Goal: Task Accomplishment & Management: Use online tool/utility

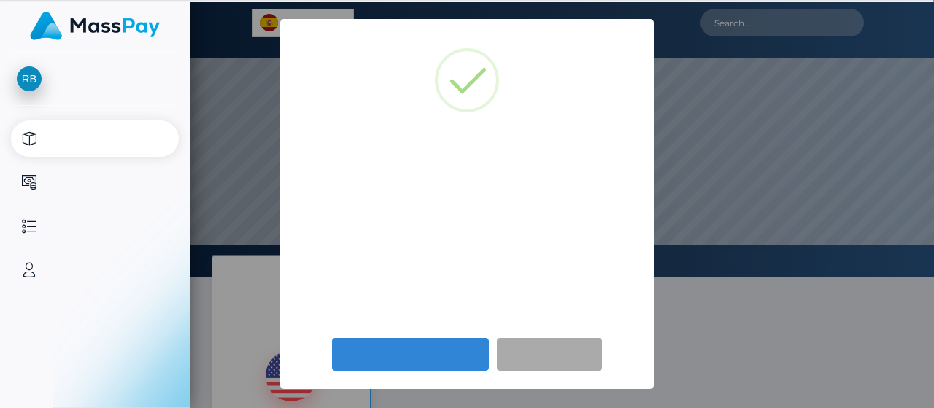
select select
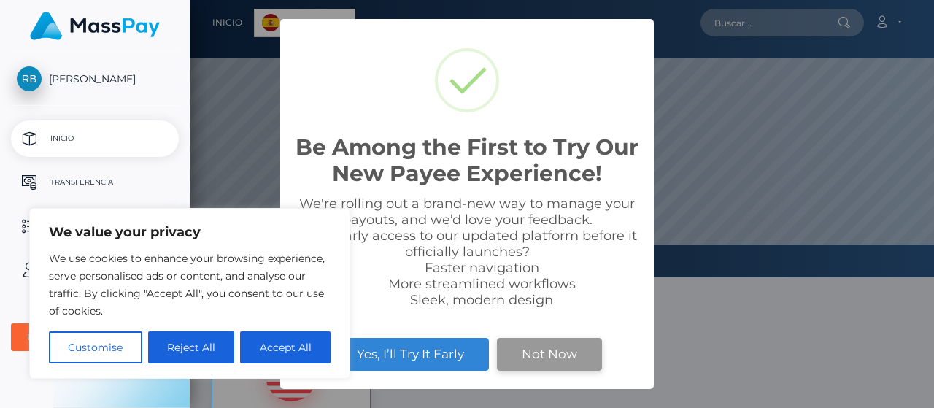
scroll to position [277, 744]
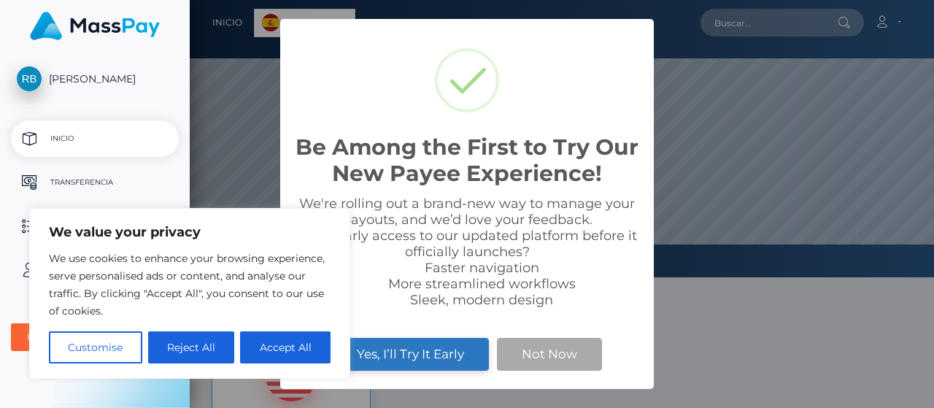
click at [450, 358] on button "Yes, I’ll Try It Early" at bounding box center [410, 354] width 157 height 32
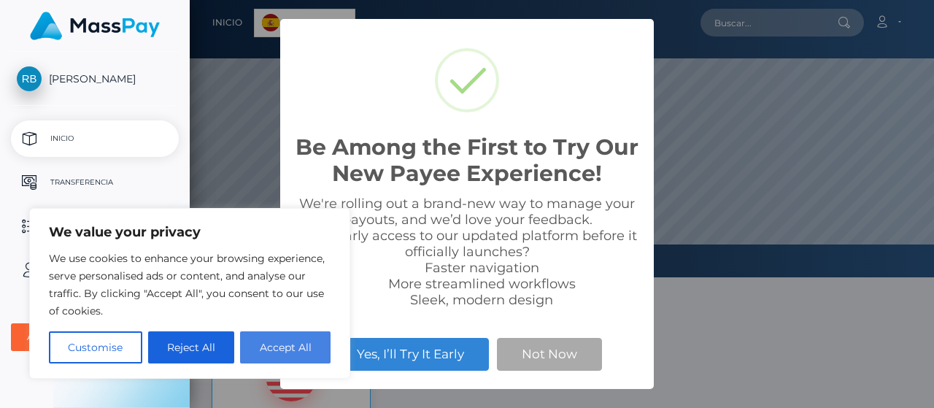
click at [305, 343] on button "Accept All" at bounding box center [285, 347] width 90 height 32
checkbox input "true"
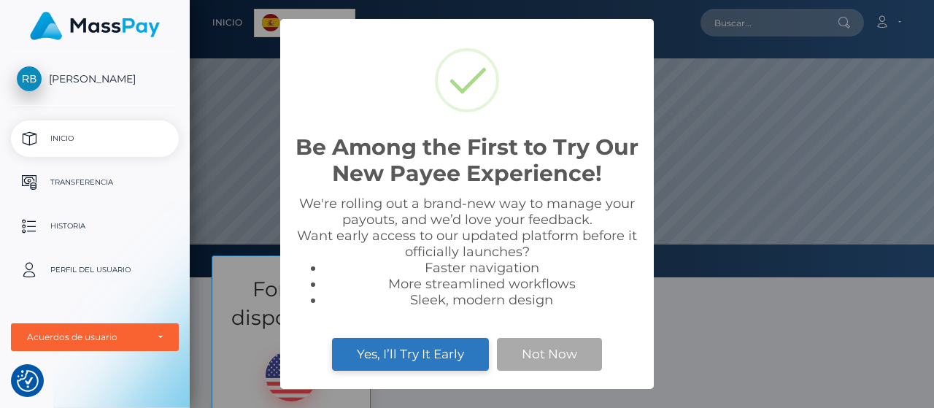
click at [422, 364] on button "Yes, I’ll Try It Early" at bounding box center [410, 354] width 157 height 32
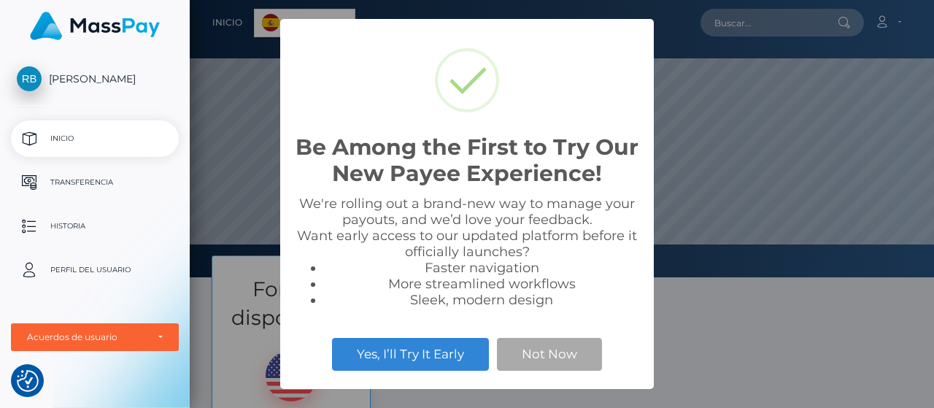
scroll to position [277, 744]
click at [560, 348] on button "Not Now" at bounding box center [549, 354] width 105 height 32
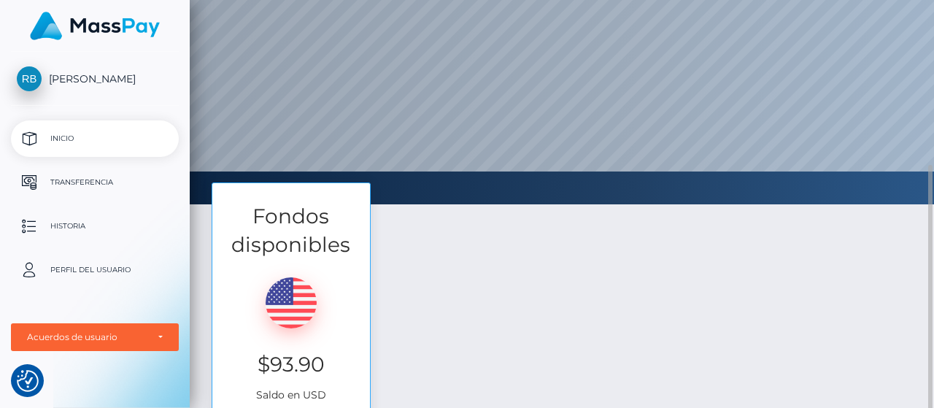
scroll to position [146, 0]
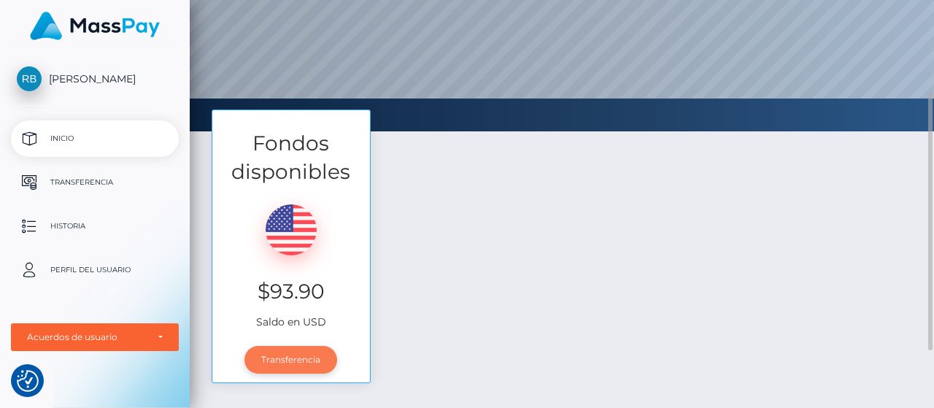
click at [286, 360] on link "Transferencia" at bounding box center [290, 360] width 93 height 28
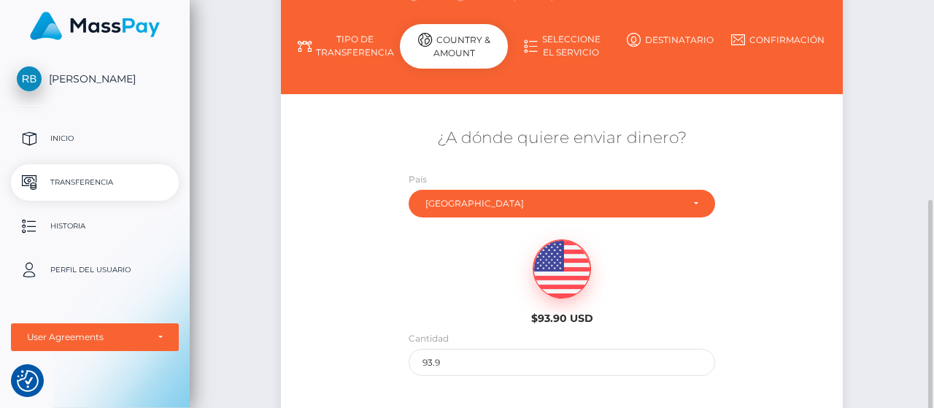
scroll to position [292, 0]
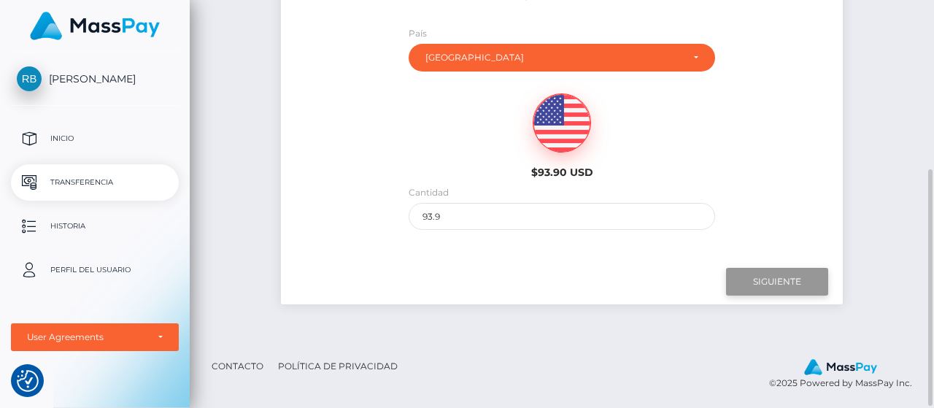
click at [814, 277] on input "Siguiente" at bounding box center [777, 282] width 102 height 28
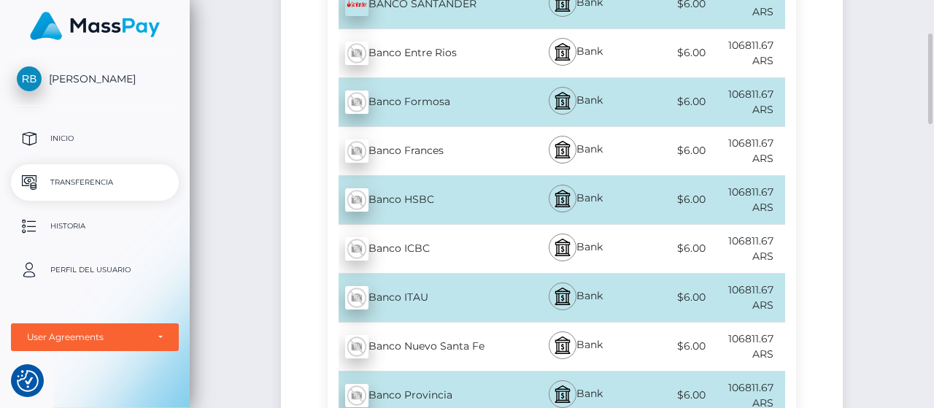
scroll to position [803, 0]
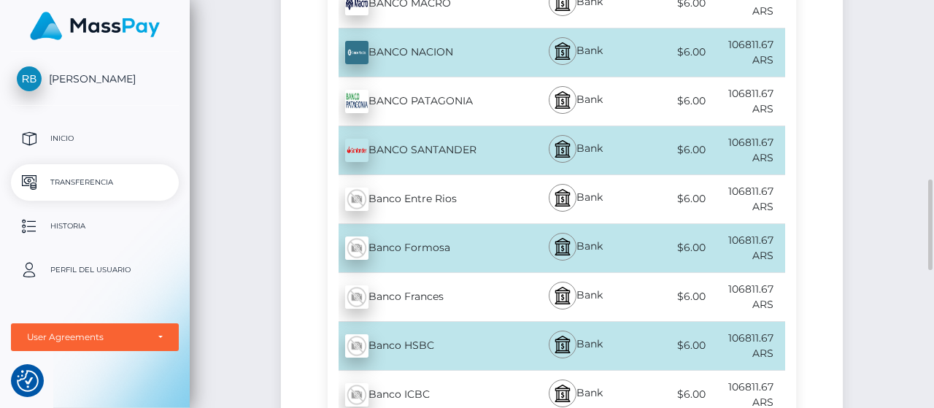
click at [637, 147] on div "$6.00" at bounding box center [671, 150] width 76 height 33
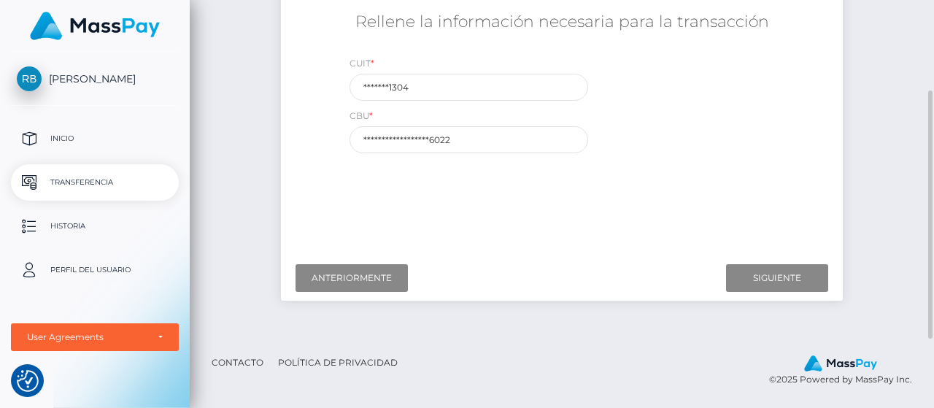
scroll to position [219, 0]
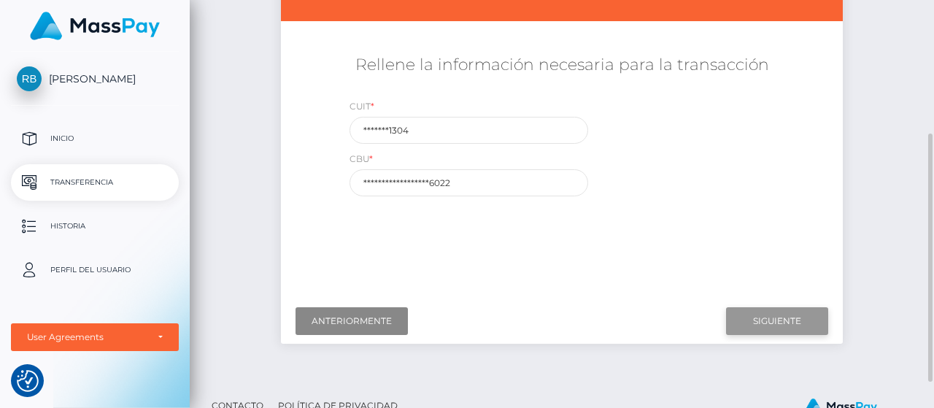
click at [765, 317] on input "Siguiente" at bounding box center [777, 321] width 102 height 28
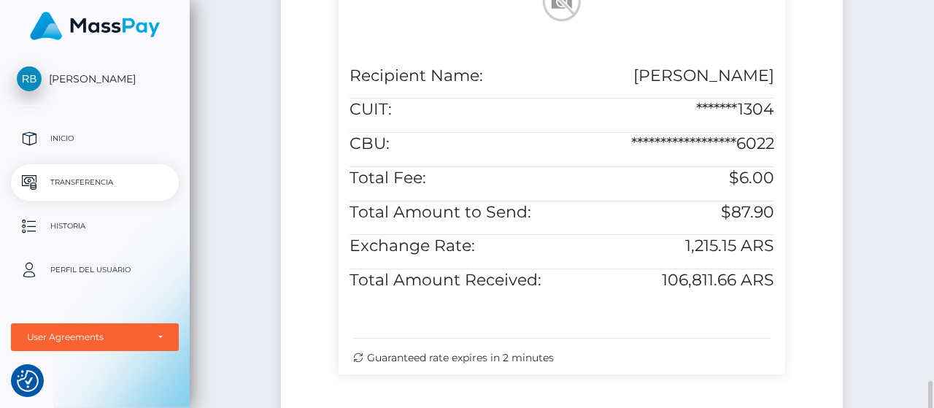
scroll to position [584, 0]
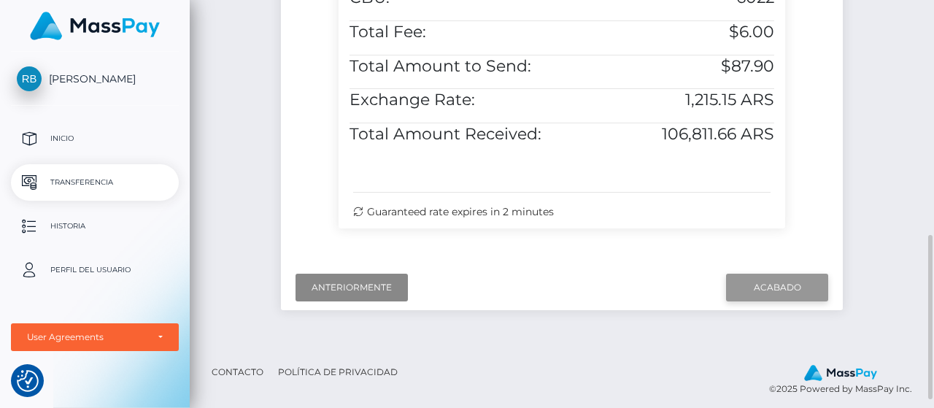
click at [754, 296] on input "Acabado" at bounding box center [777, 288] width 102 height 28
